Goal: Find contact information: Find contact information

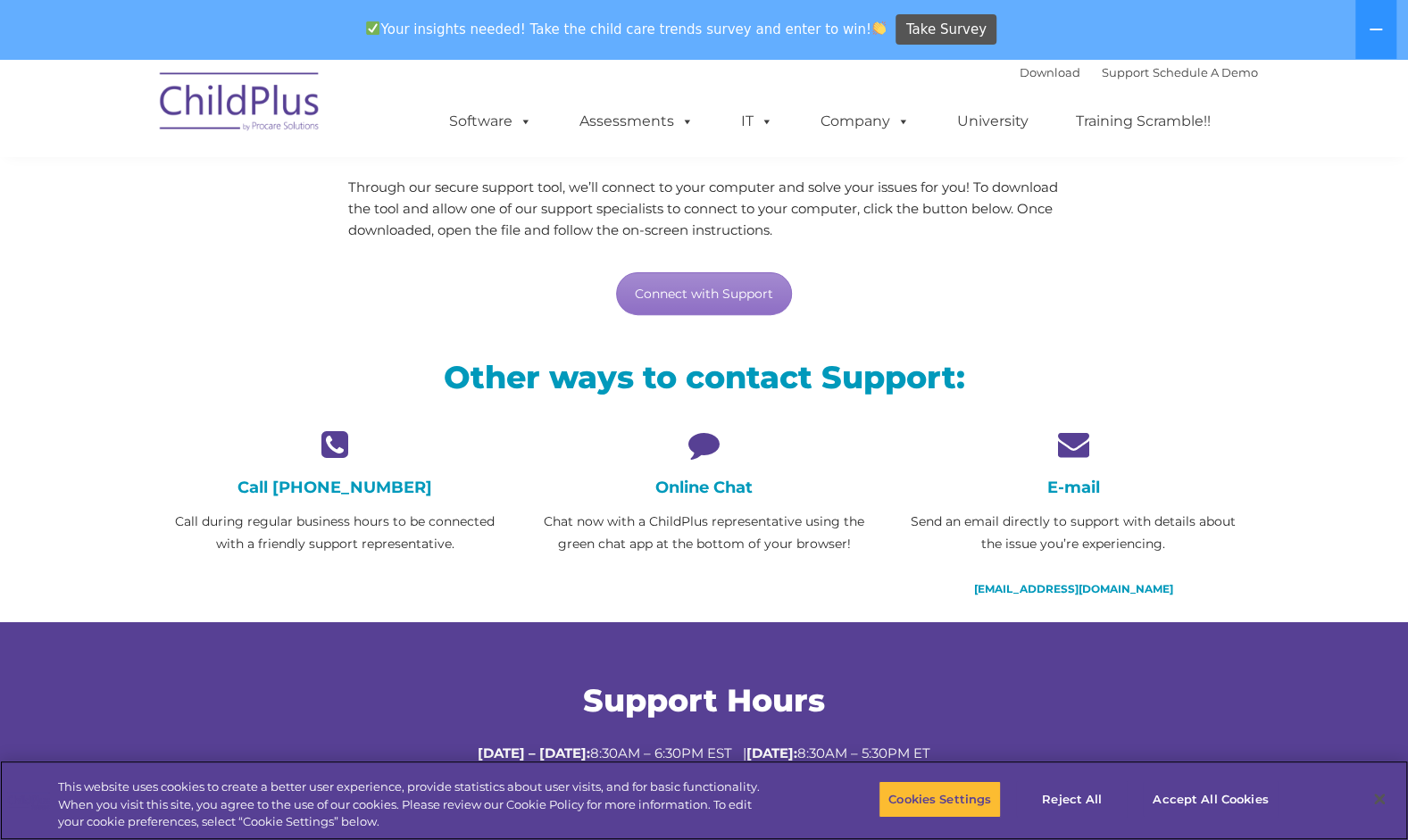
scroll to position [163, 0]
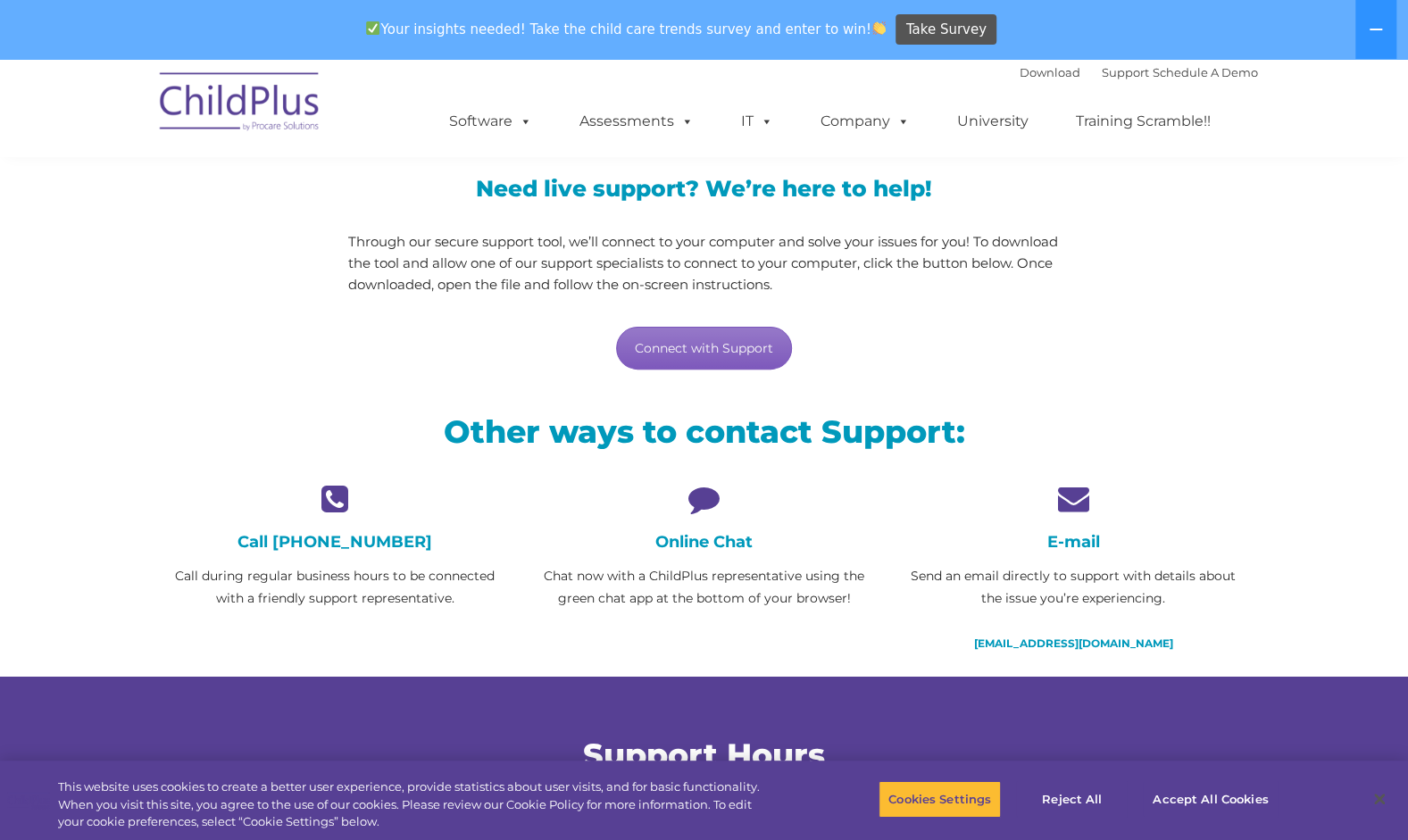
click at [725, 345] on link "Connect with Support" at bounding box center [704, 348] width 176 height 43
click at [1307, 165] on section "LiveSupport with SplashTop Need live support? We’re here to help! Through our s…" at bounding box center [704, 373] width 1408 height 954
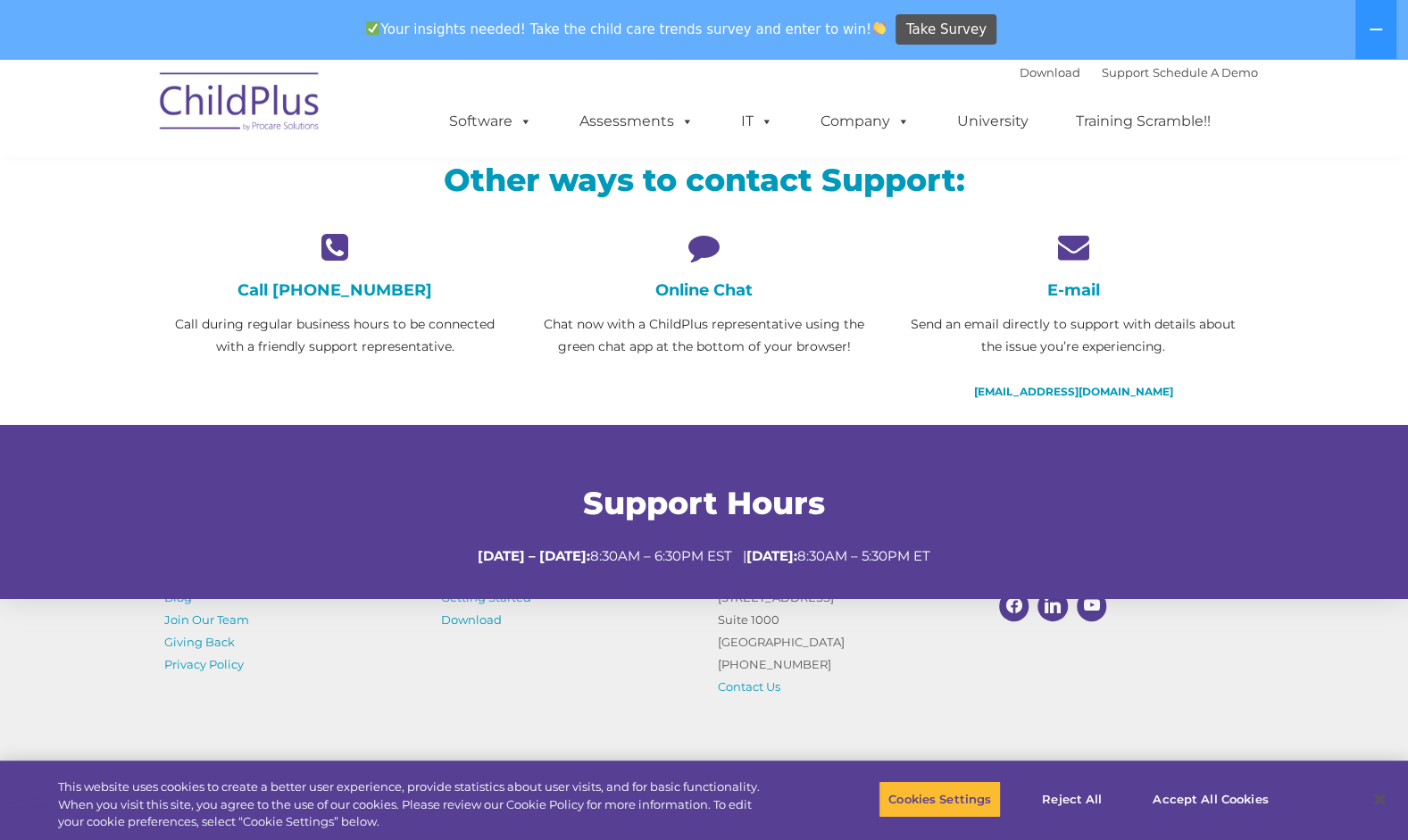
scroll to position [445, 0]
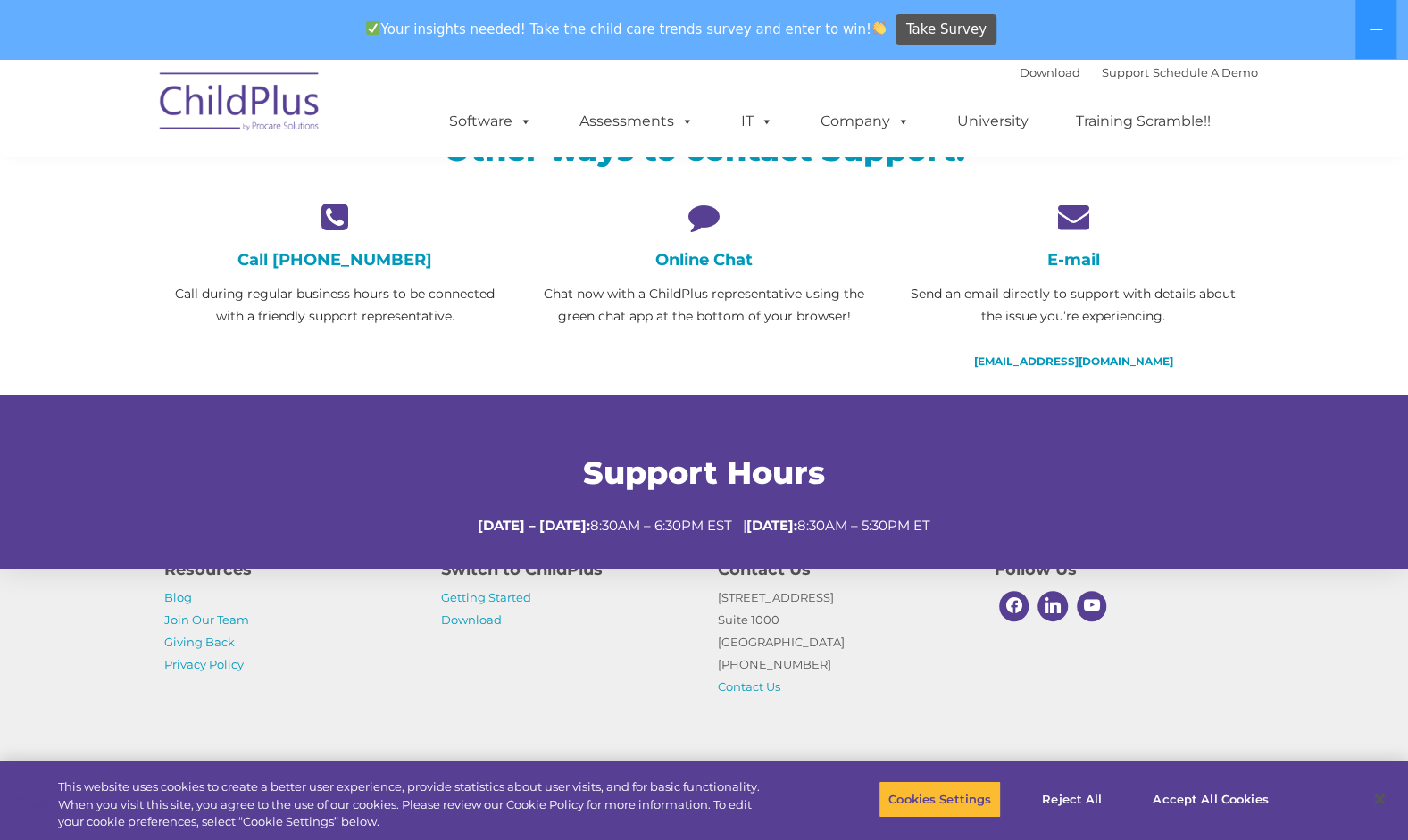
click at [732, 273] on div "Online Chat Chat now with a ChildPlus representative using the green chat app a…" at bounding box center [704, 264] width 342 height 127
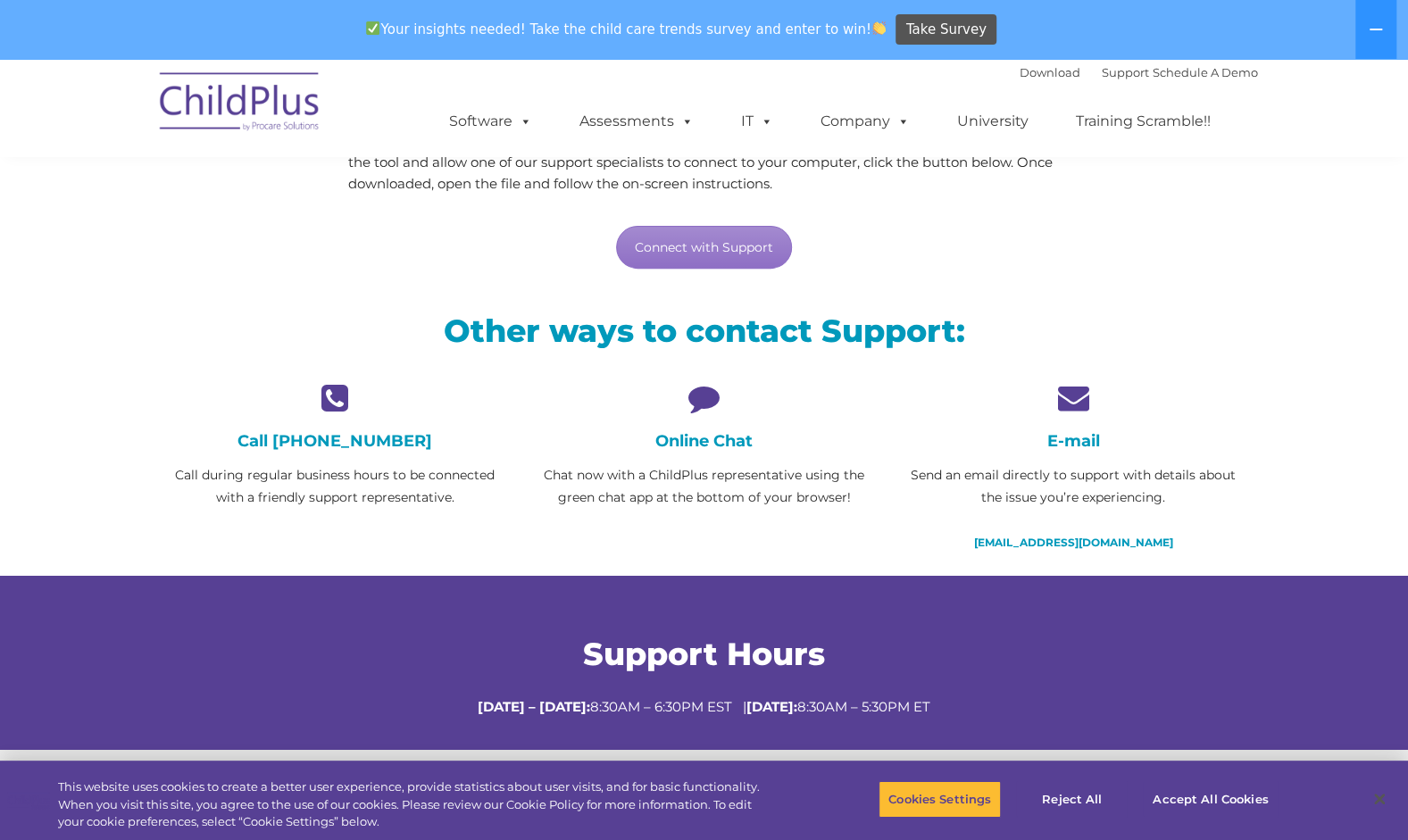
scroll to position [265, 0]
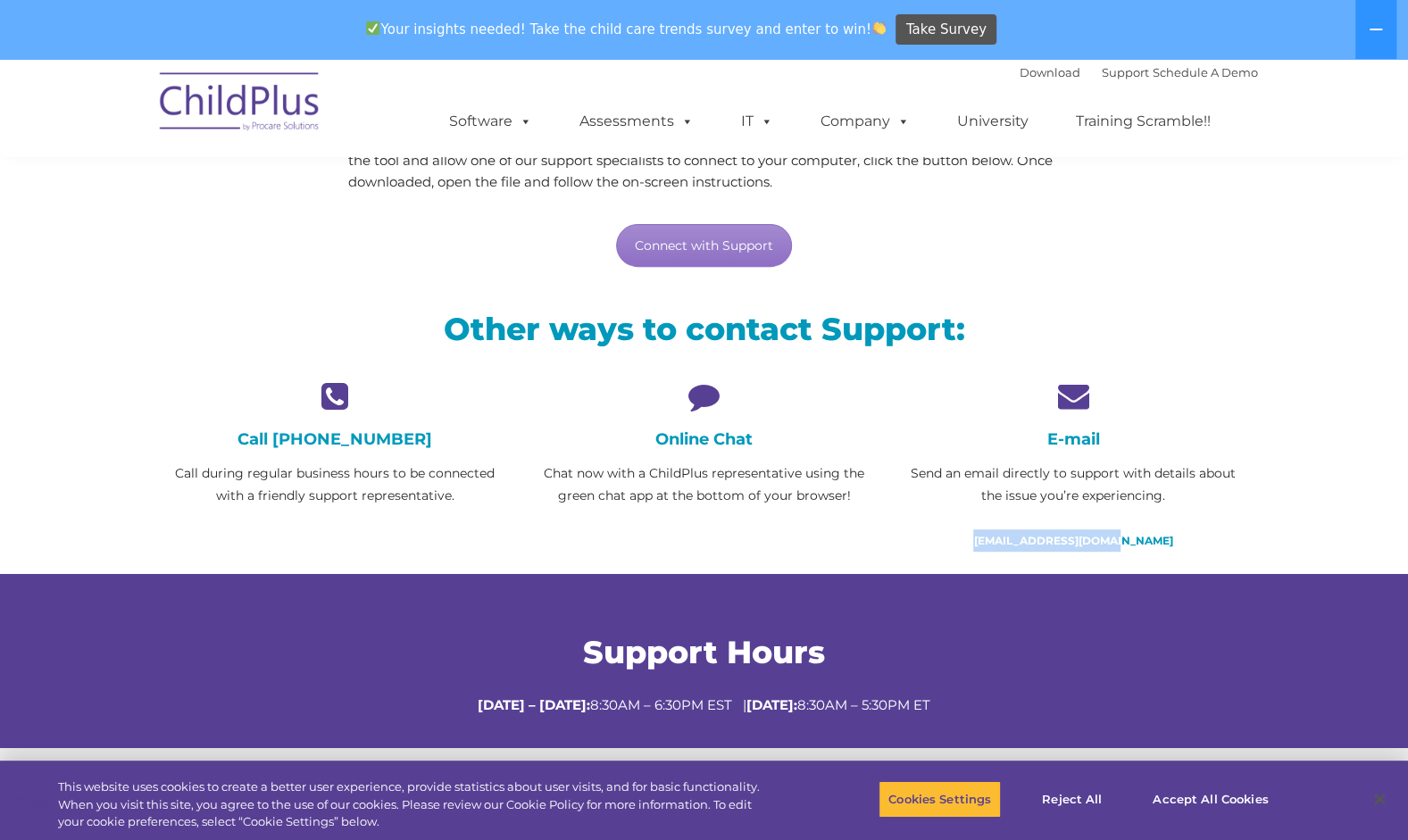
drag, startPoint x: 984, startPoint y: 532, endPoint x: 1160, endPoint y: 510, distance: 177.4
click at [1160, 510] on div "E-mail Send an email directly to support with details about the issue you’re ex…" at bounding box center [1073, 466] width 342 height 171
copy link "[EMAIL_ADDRESS][DOMAIN_NAME]"
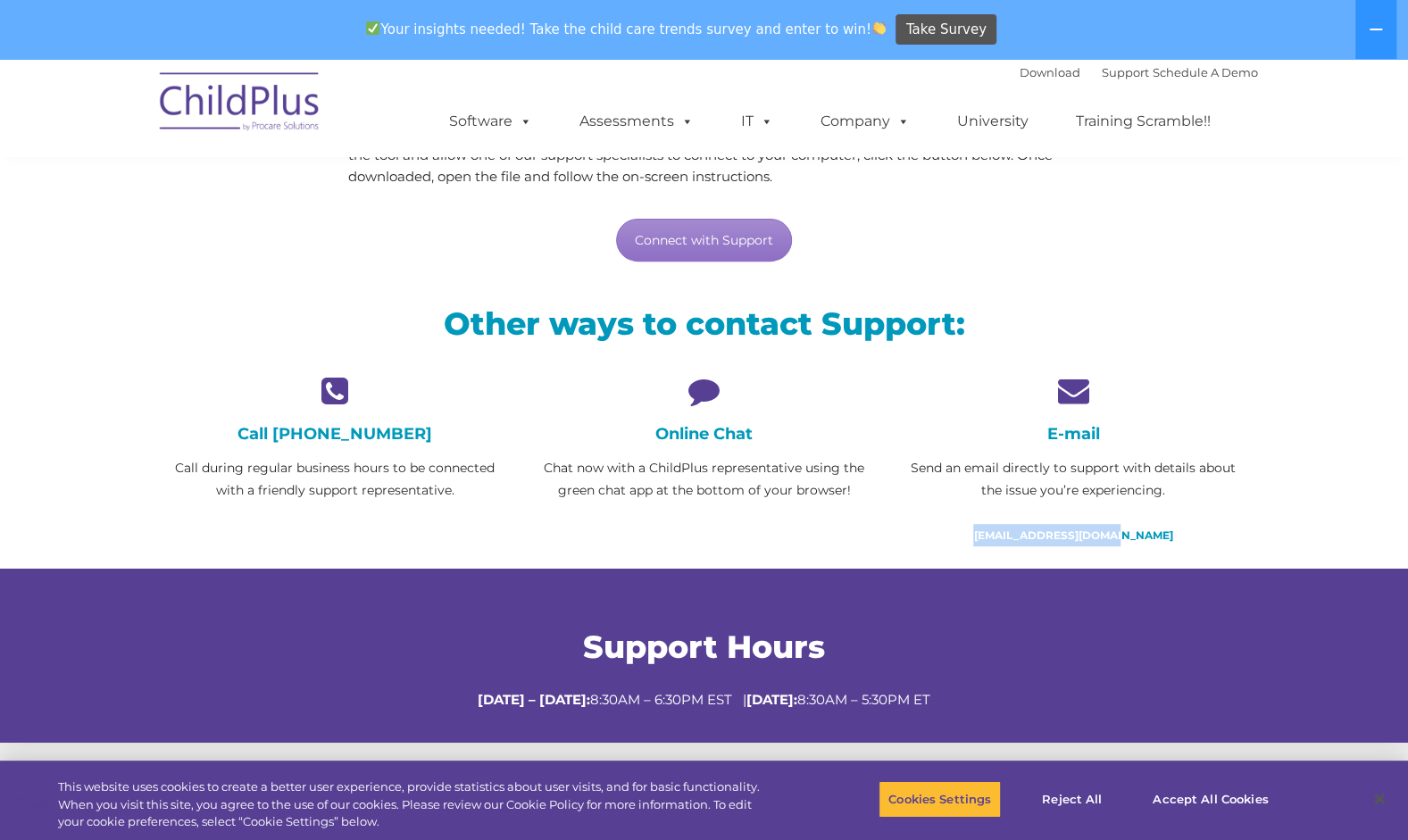
click at [24, 262] on section "LiveSupport with SplashTop Need live support? We’re here to help! Through our s…" at bounding box center [704, 266] width 1408 height 954
click at [1105, 72] on link "Support" at bounding box center [1126, 73] width 47 height 15
drag, startPoint x: 987, startPoint y: 532, endPoint x: 1163, endPoint y: 511, distance: 177.2
click at [1163, 511] on div "E-mail Send an email directly to support with details about the issue you’re ex…" at bounding box center [1073, 460] width 342 height 171
copy link "[EMAIL_ADDRESS][DOMAIN_NAME]"
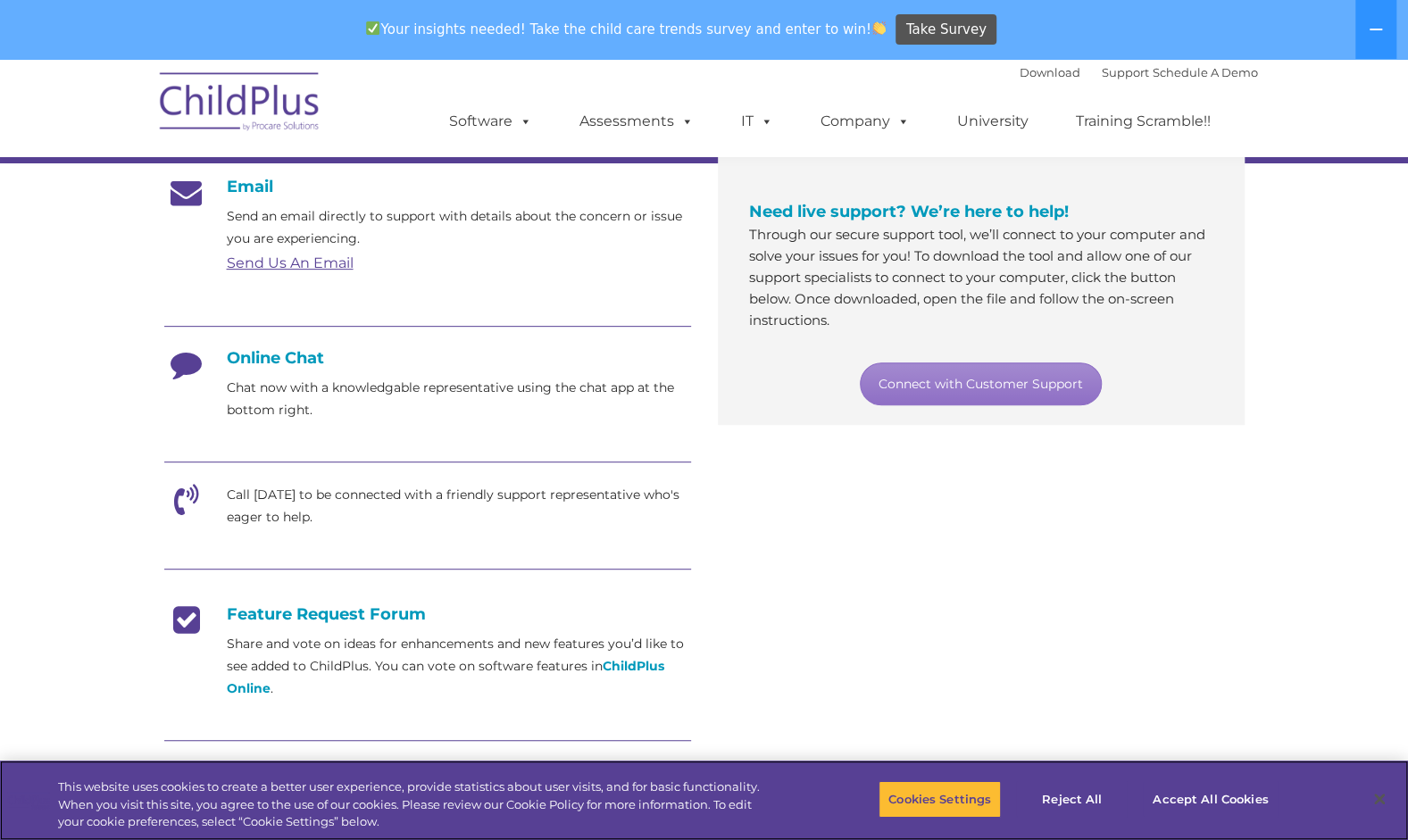
scroll to position [310, 0]
click at [993, 377] on link "Connect with Customer Support" at bounding box center [981, 382] width 242 height 43
click at [1003, 460] on div "Email Send an email directly to support with details about the concern or issue…" at bounding box center [704, 521] width 1107 height 717
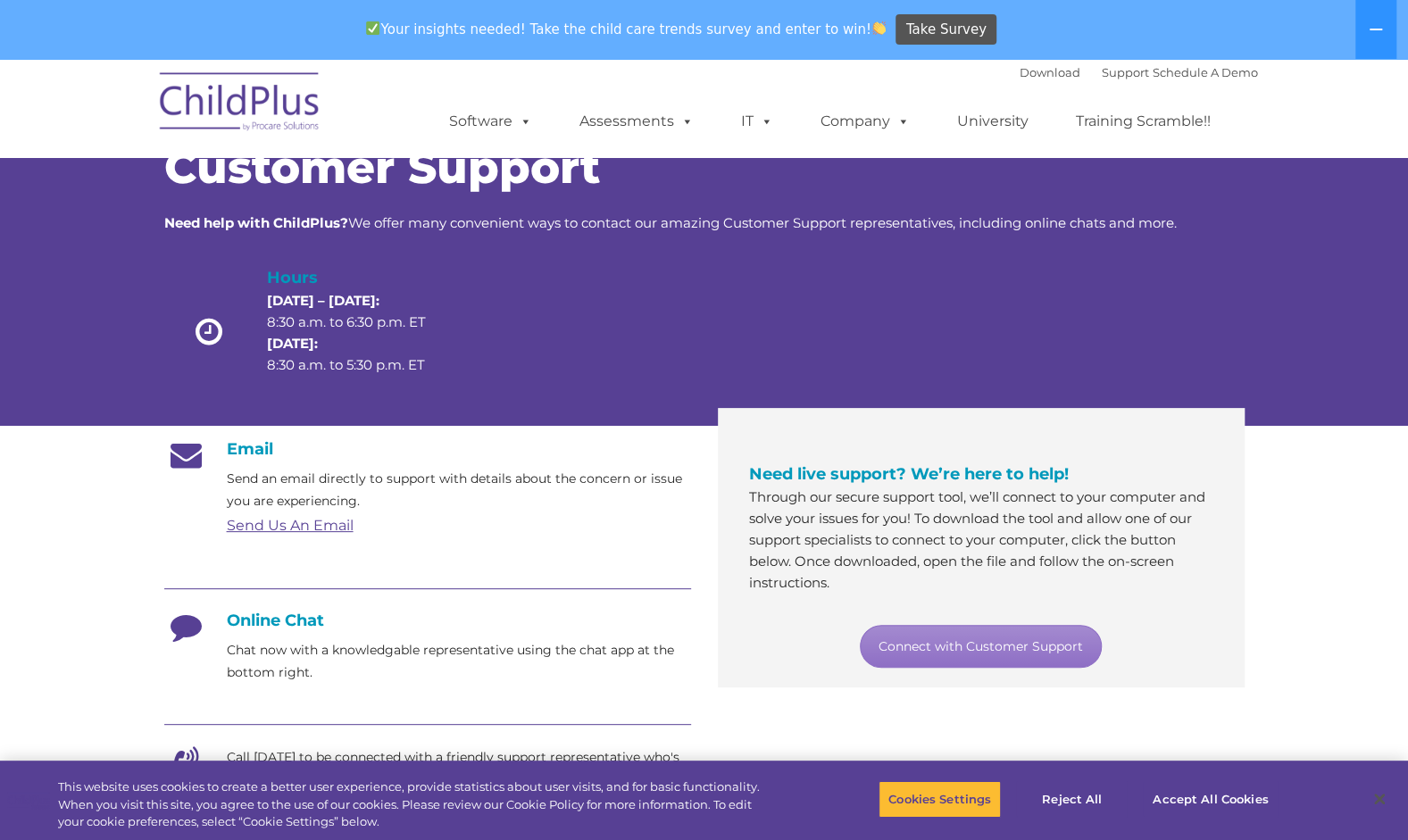
scroll to position [50, 0]
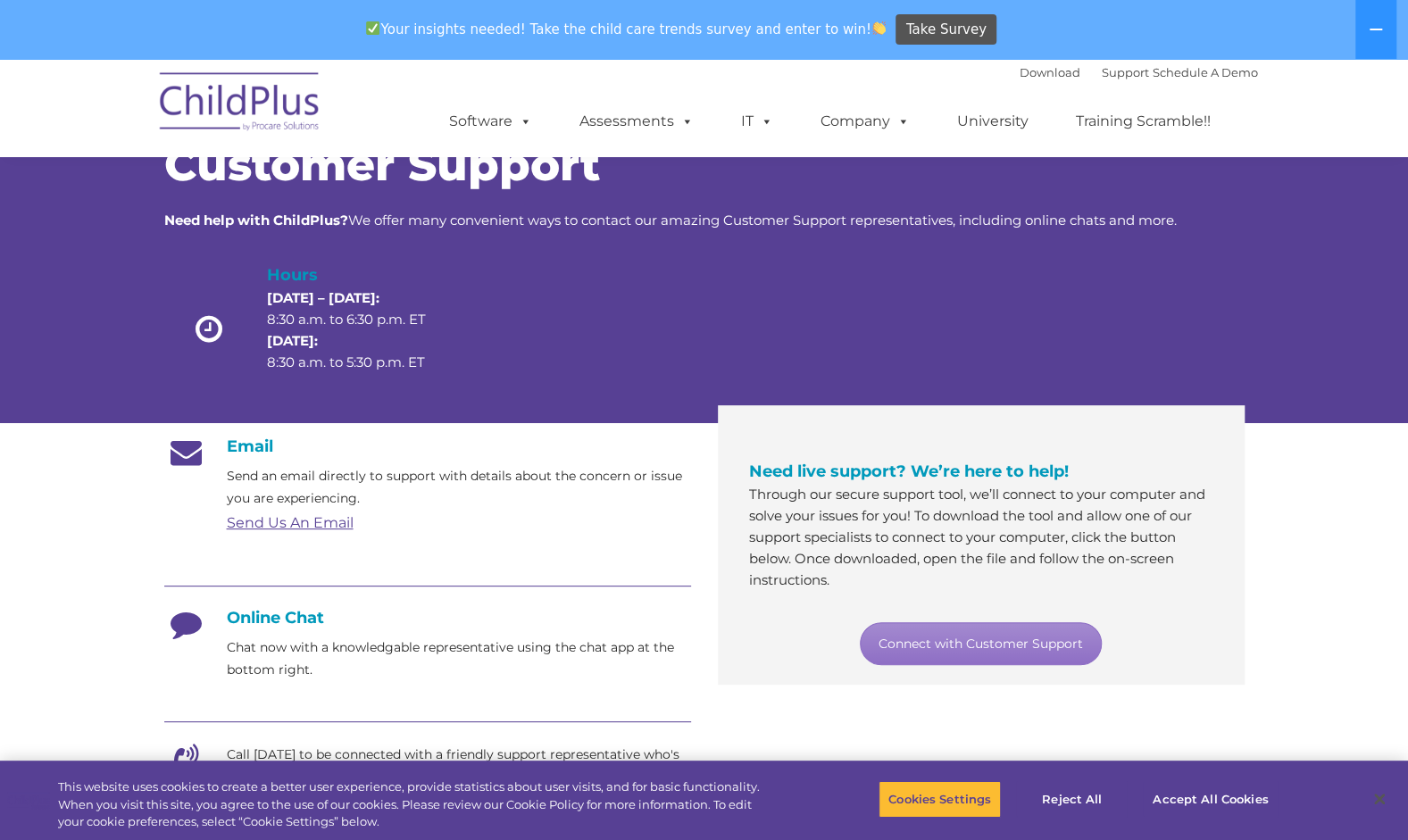
click at [334, 525] on link "Send Us An Email" at bounding box center [289, 522] width 127 height 17
click at [323, 522] on link "Send Us An Email" at bounding box center [289, 522] width 127 height 17
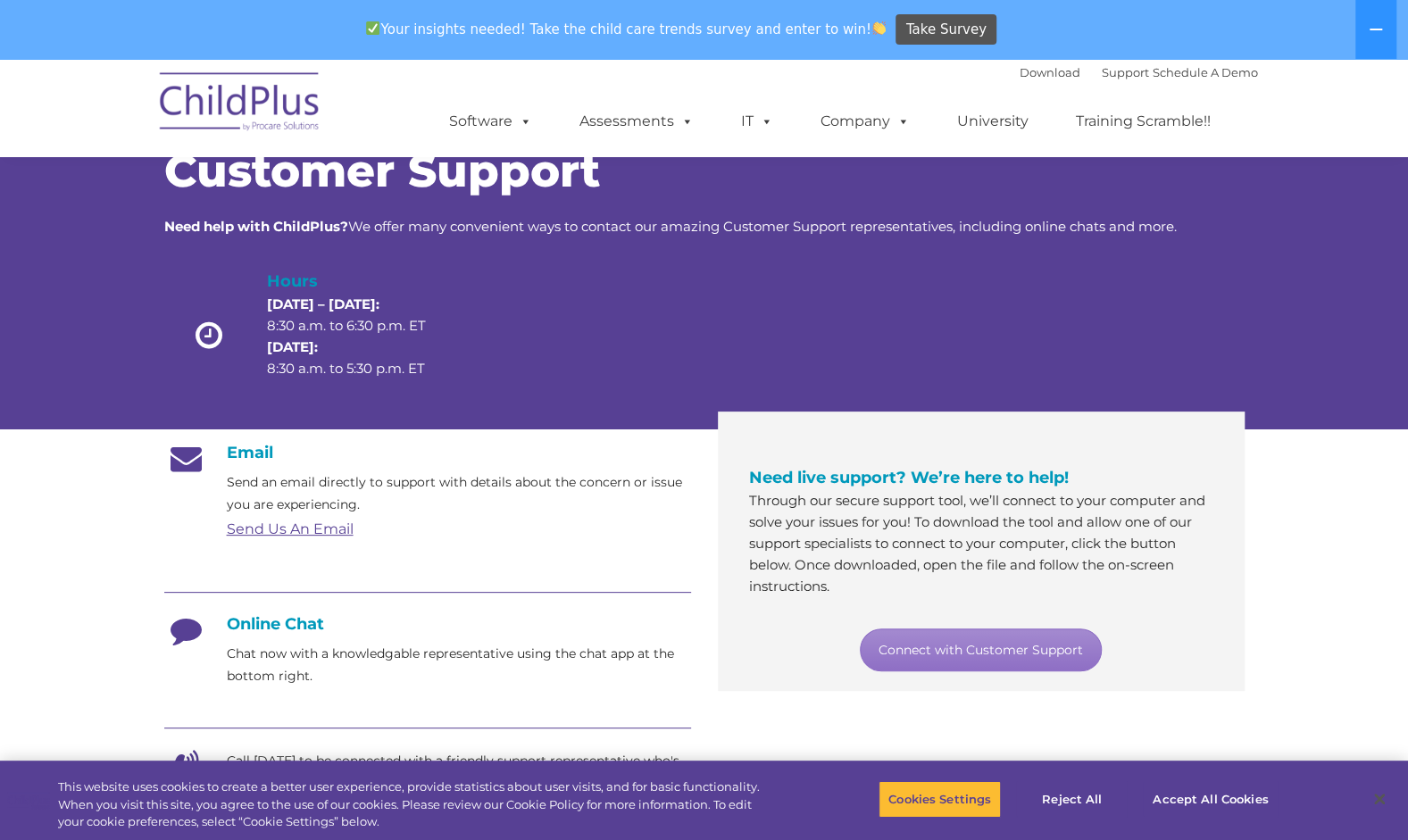
scroll to position [0, 0]
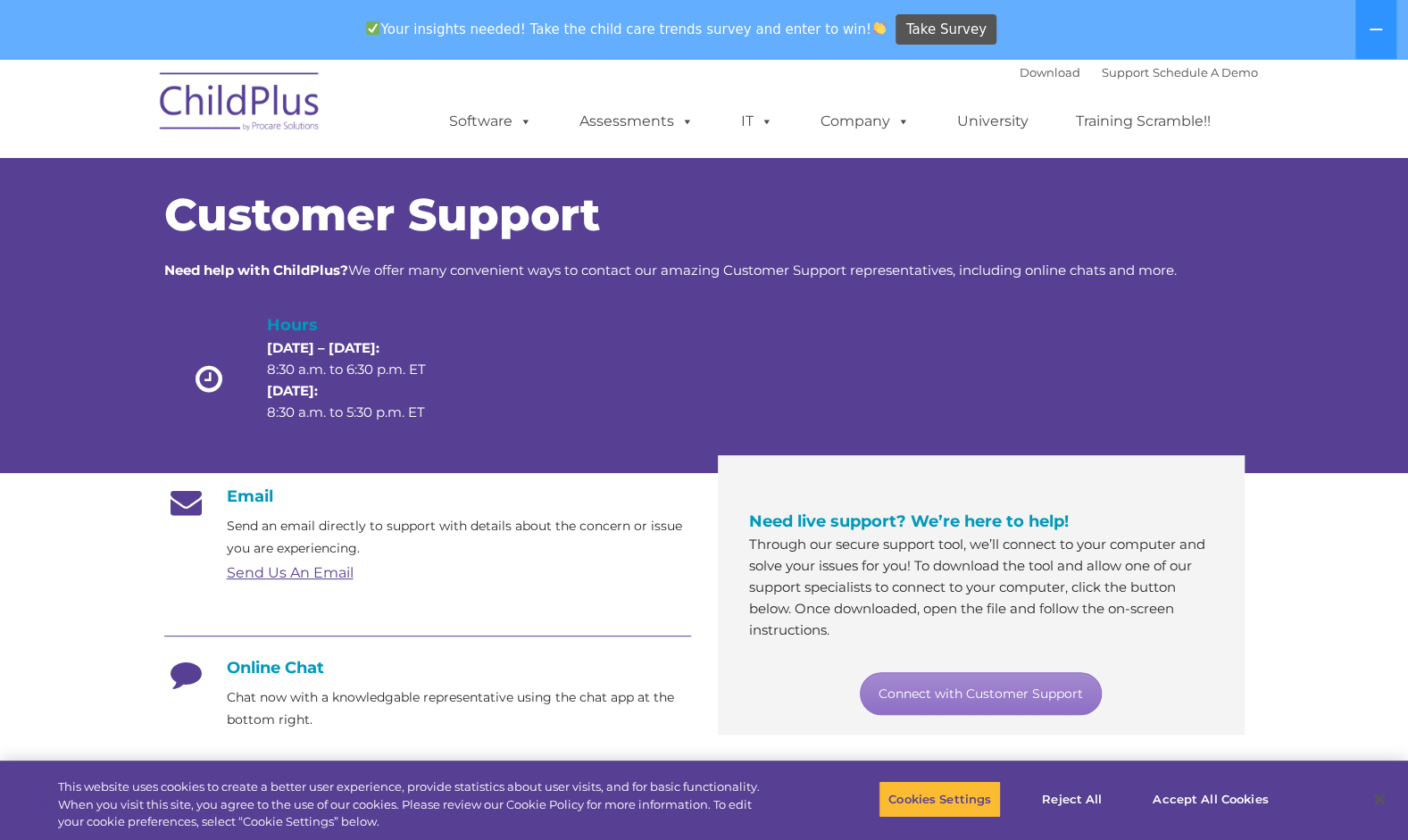
click at [294, 566] on link "Send Us An Email" at bounding box center [289, 572] width 127 height 17
click at [293, 572] on link "Send Us An Email" at bounding box center [289, 572] width 127 height 17
